Goal: Browse casually: Explore the website without a specific task or goal

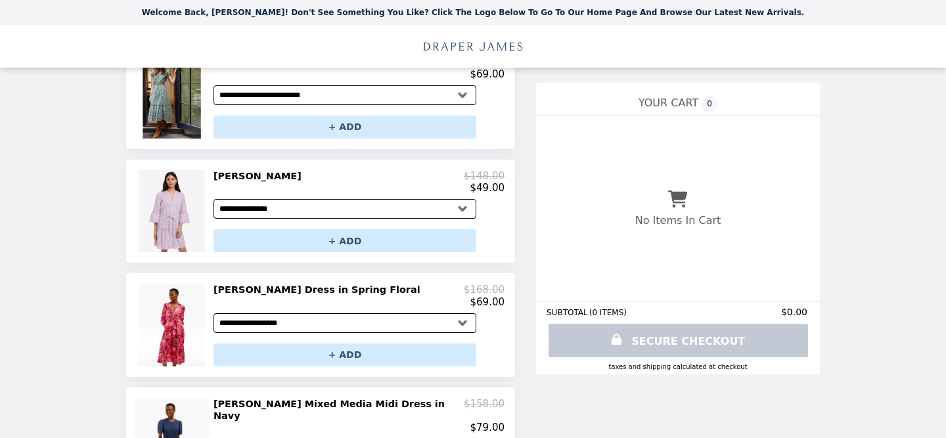
scroll to position [206, 0]
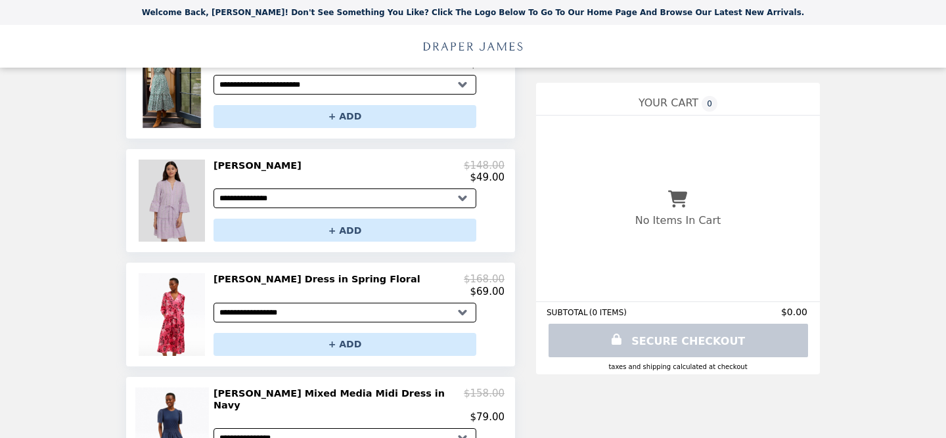
click at [171, 208] on img at bounding box center [173, 201] width 69 height 82
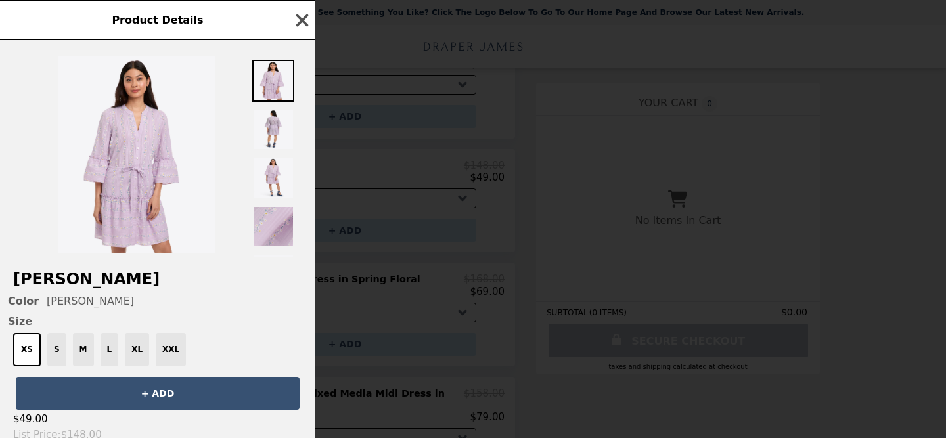
click at [306, 16] on icon "button" at bounding box center [302, 20] width 12 height 12
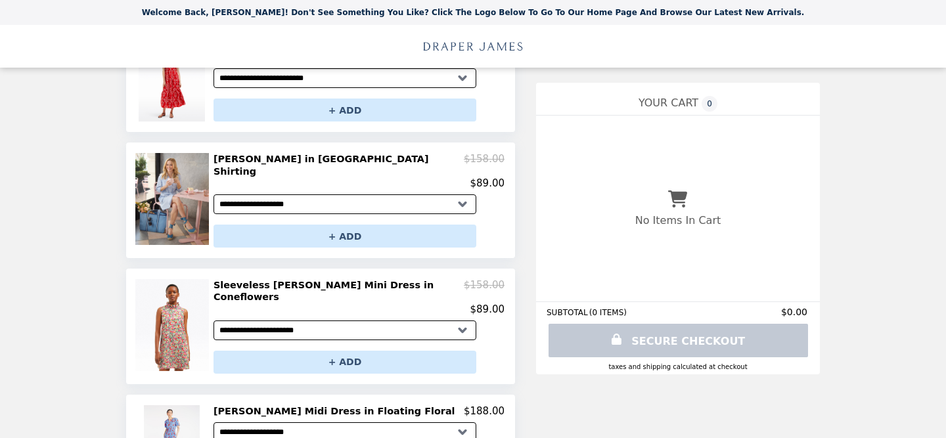
scroll to position [682, 0]
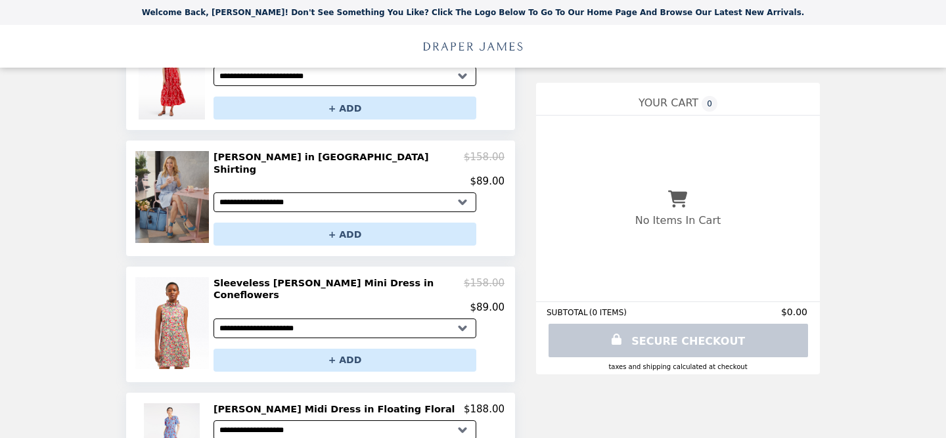
click at [173, 190] on img at bounding box center [173, 197] width 77 height 92
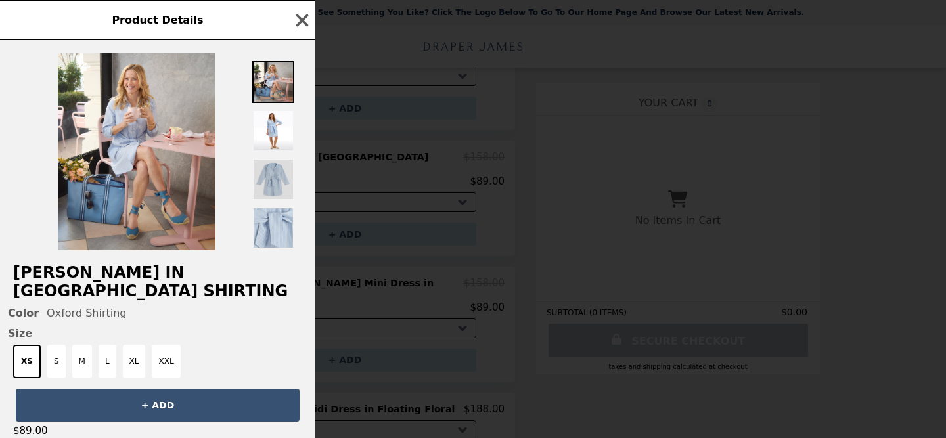
click at [282, 175] on img at bounding box center [273, 179] width 42 height 42
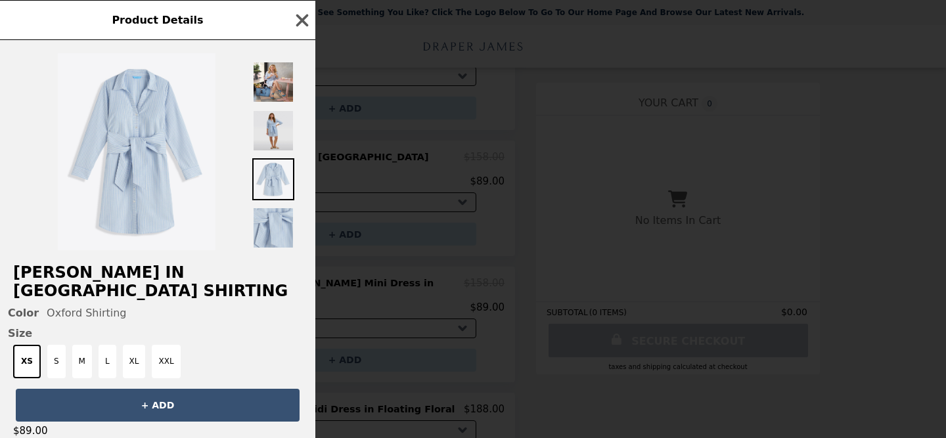
click at [274, 113] on img at bounding box center [273, 131] width 42 height 42
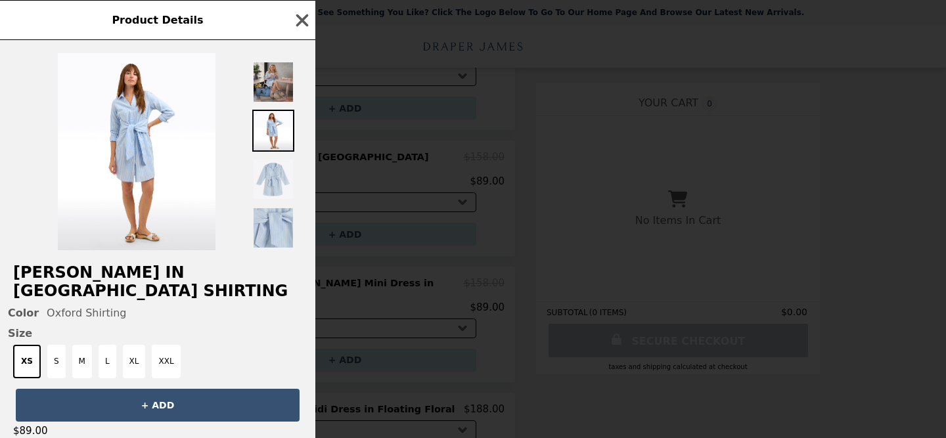
click at [277, 81] on img at bounding box center [273, 82] width 42 height 42
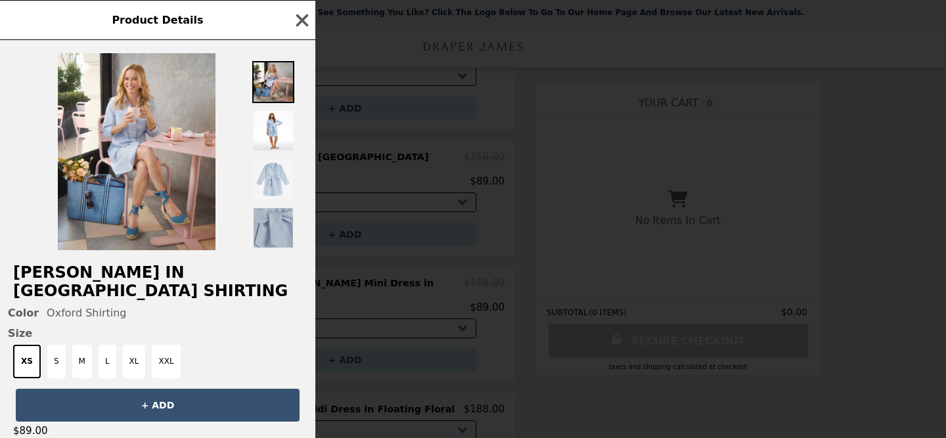
click at [271, 211] on img at bounding box center [273, 228] width 42 height 42
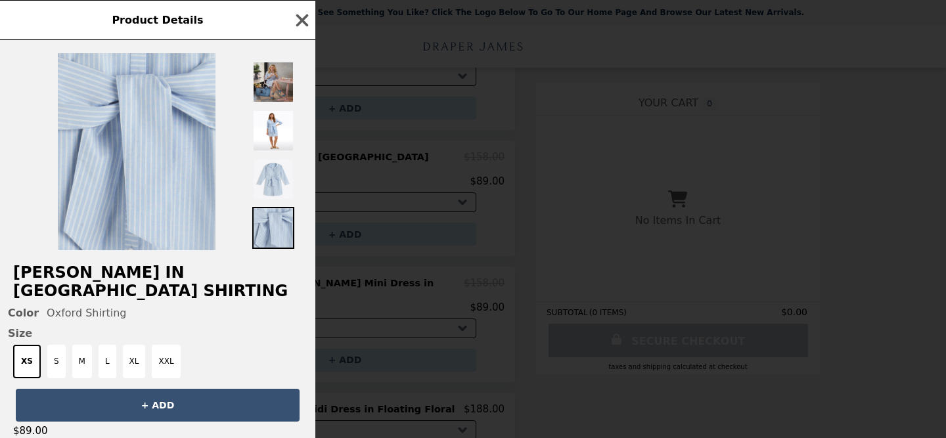
click at [264, 88] on img at bounding box center [273, 82] width 42 height 42
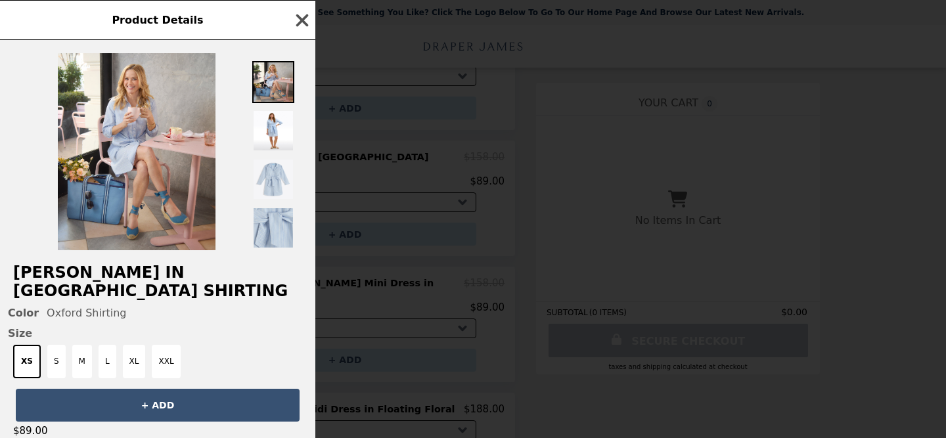
click at [303, 16] on icon "button" at bounding box center [302, 21] width 20 height 20
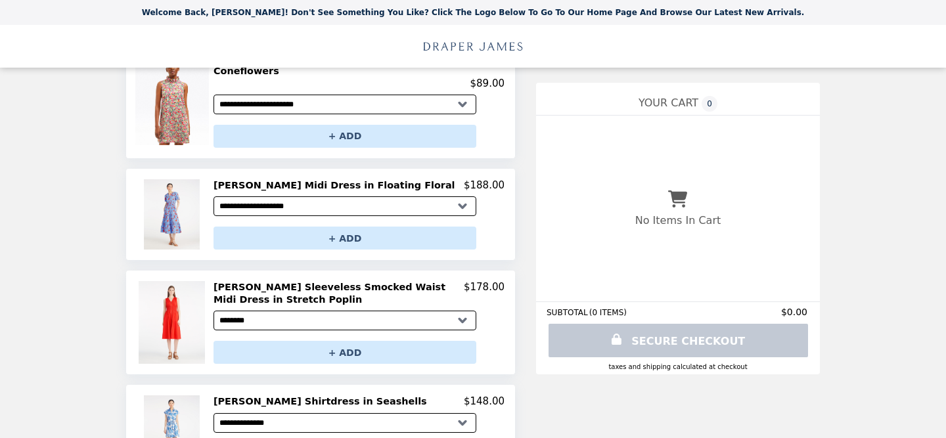
scroll to position [916, 0]
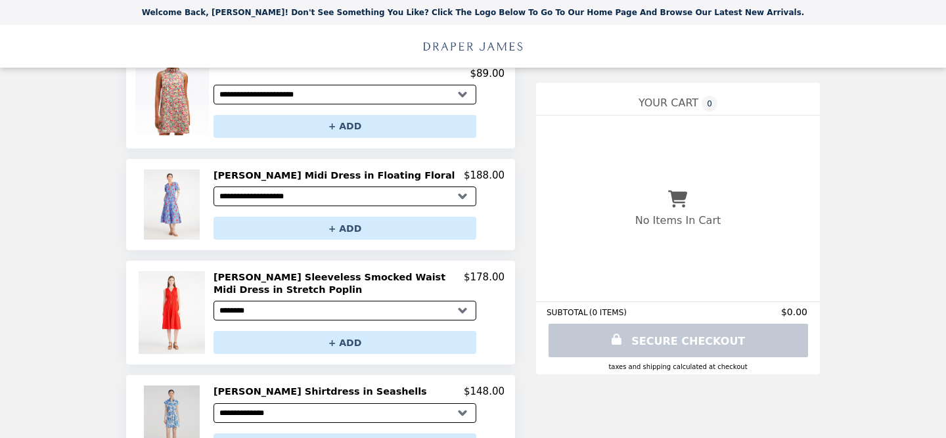
click at [171, 386] on img at bounding box center [174, 421] width 60 height 70
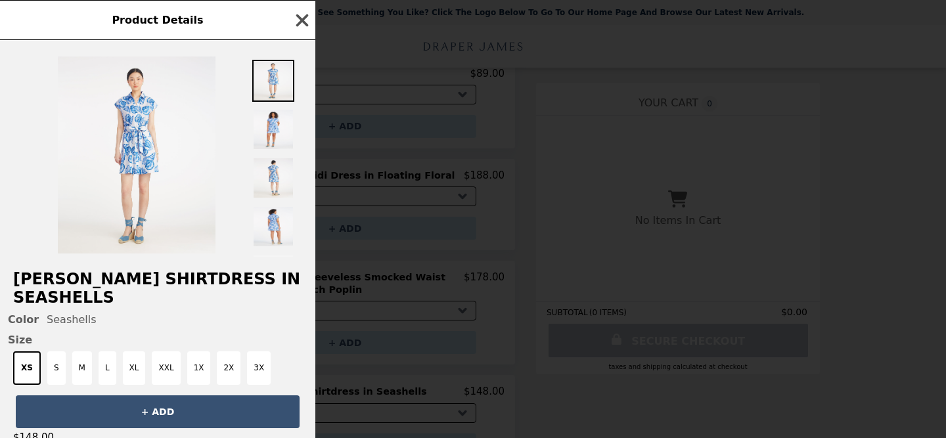
click at [302, 20] on icon "button" at bounding box center [302, 20] width 12 height 12
